Goal: Task Accomplishment & Management: Manage account settings

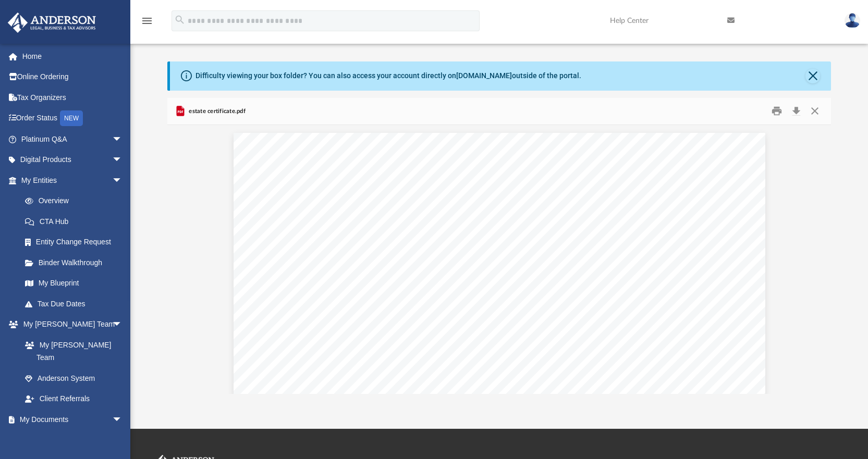
scroll to position [229, 656]
click at [853, 21] on img at bounding box center [853, 20] width 16 height 15
click at [610, 40] on link "Help Center" at bounding box center [660, 20] width 117 height 41
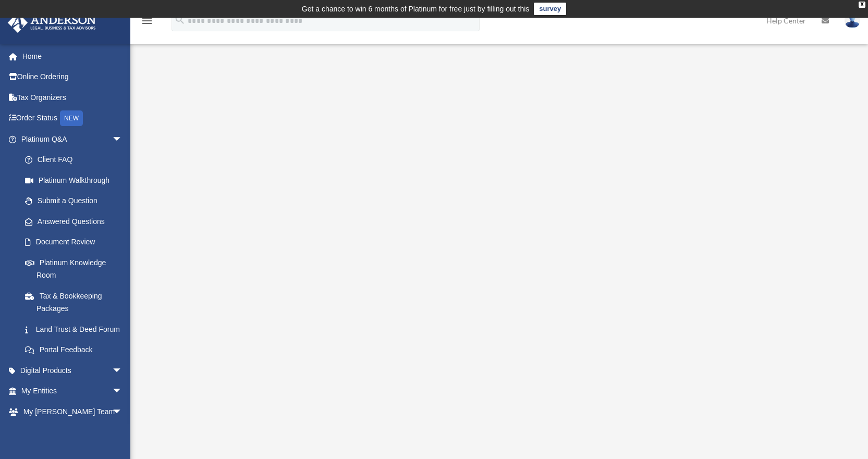
click at [148, 22] on icon "menu" at bounding box center [147, 21] width 13 height 13
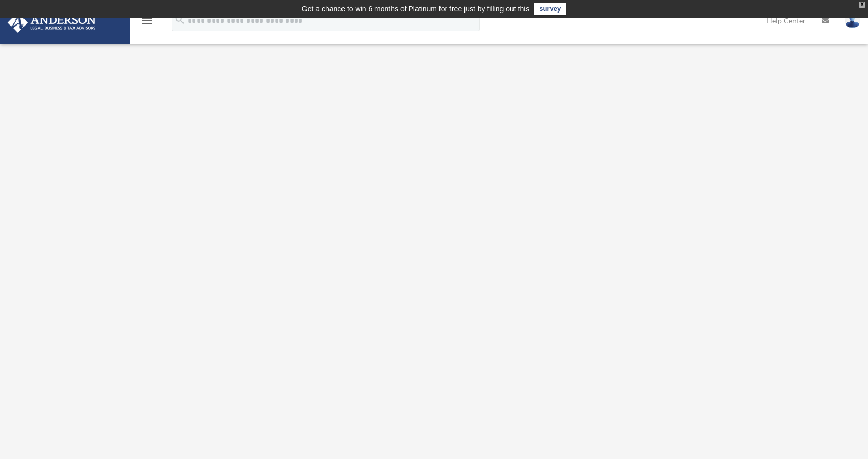
click at [862, 3] on div "X" at bounding box center [862, 5] width 7 height 6
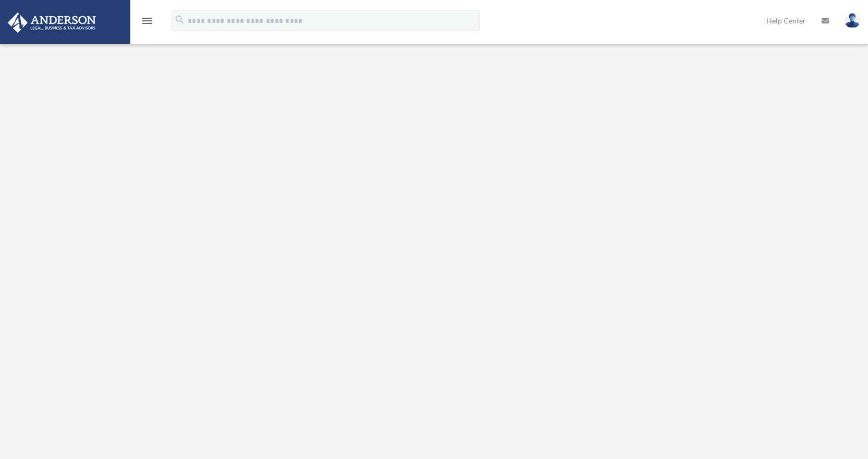
click at [853, 18] on img at bounding box center [853, 20] width 16 height 15
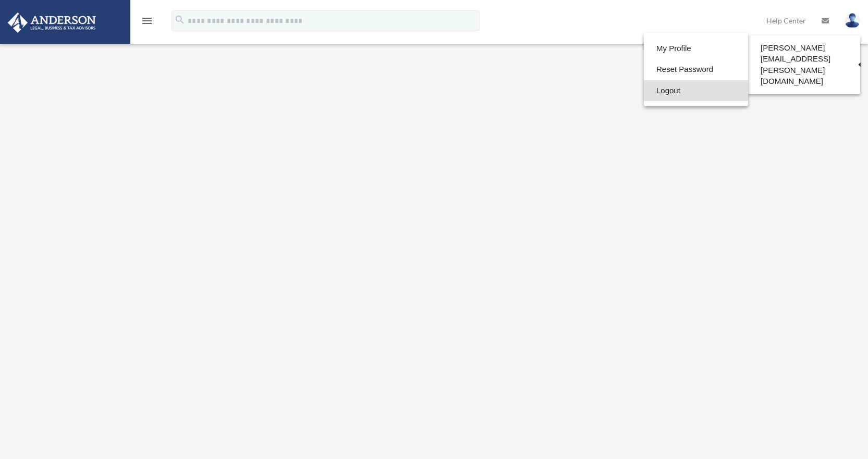
click at [659, 92] on link "Logout" at bounding box center [696, 90] width 104 height 21
